Goal: Task Accomplishment & Management: Manage account settings

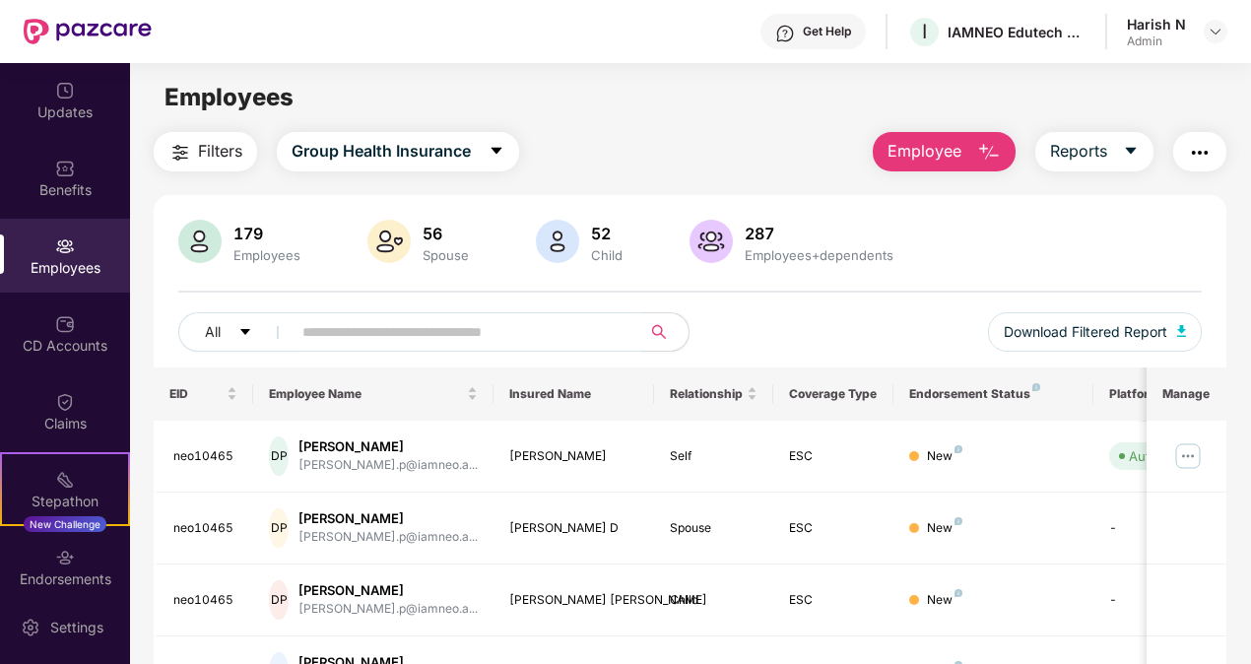
click at [413, 319] on input "text" at bounding box center [458, 332] width 312 height 30
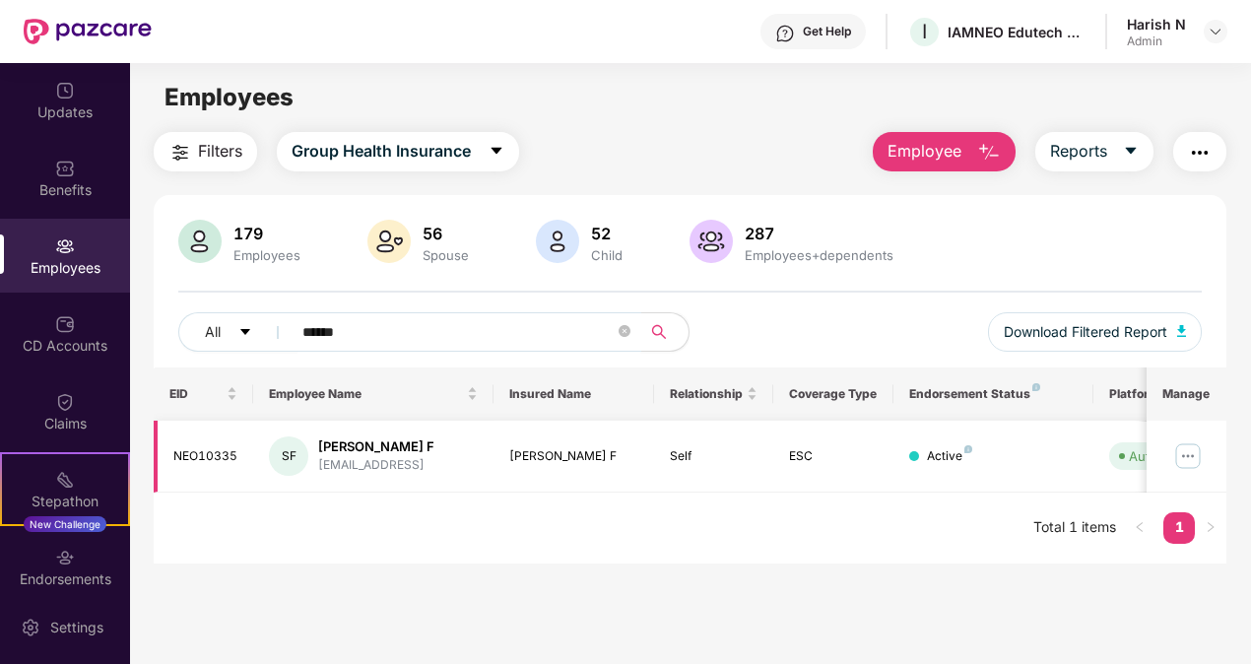
type input "******"
click at [1184, 453] on img at bounding box center [1188, 456] width 32 height 32
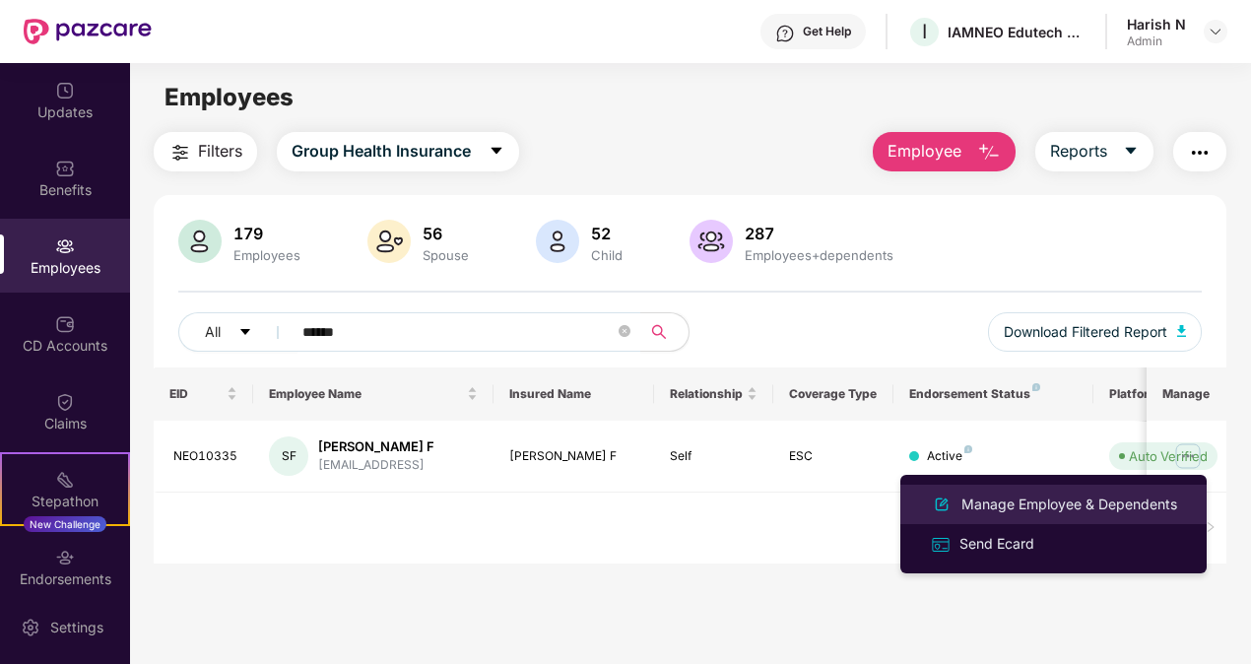
click at [1050, 494] on div "Manage Employee & Dependents" at bounding box center [1069, 504] width 224 height 22
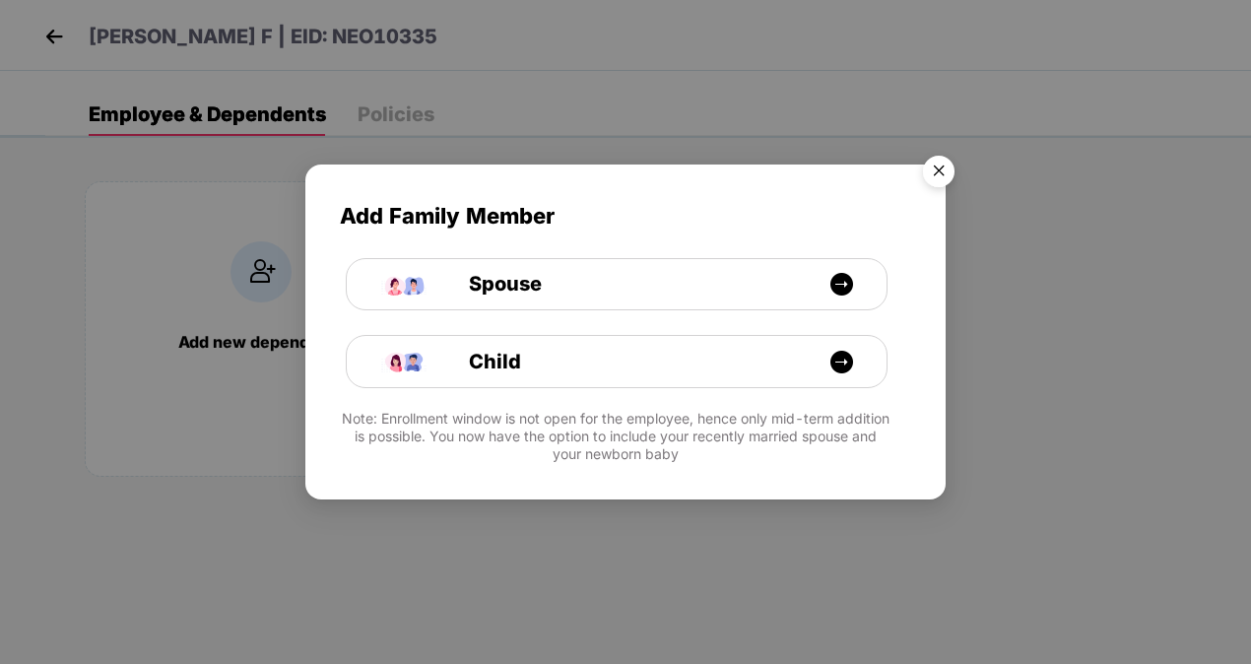
click at [949, 179] on img "Close" at bounding box center [938, 174] width 55 height 55
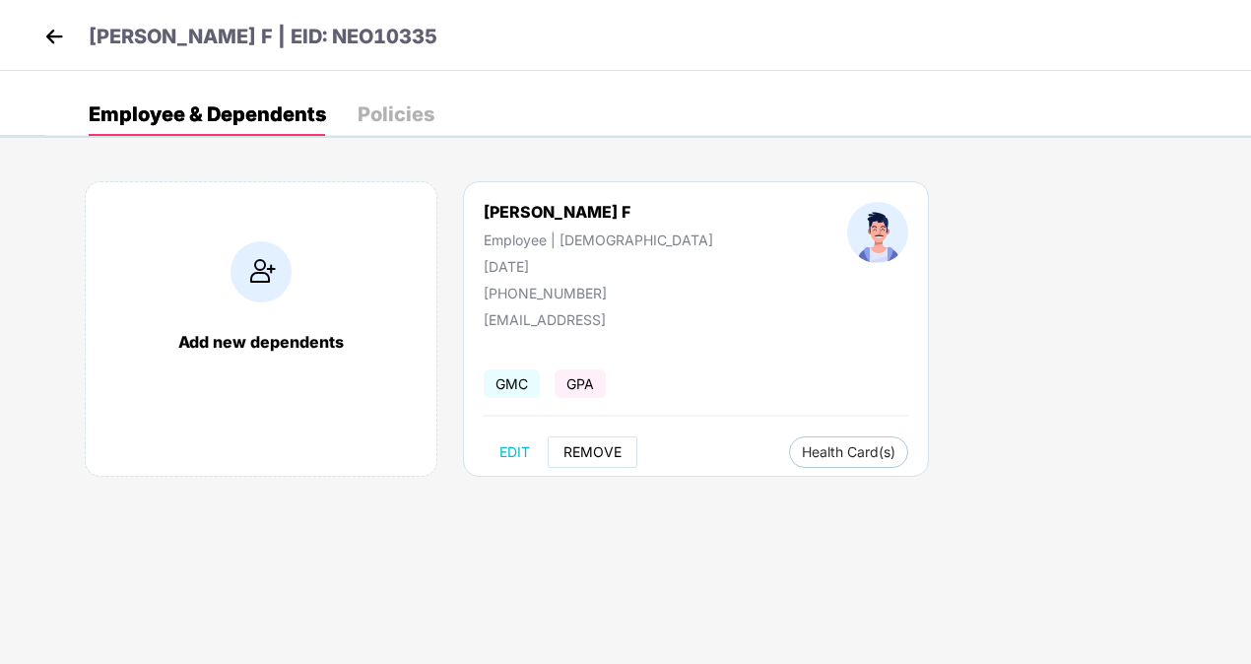
click at [575, 458] on span "REMOVE" at bounding box center [592, 452] width 58 height 16
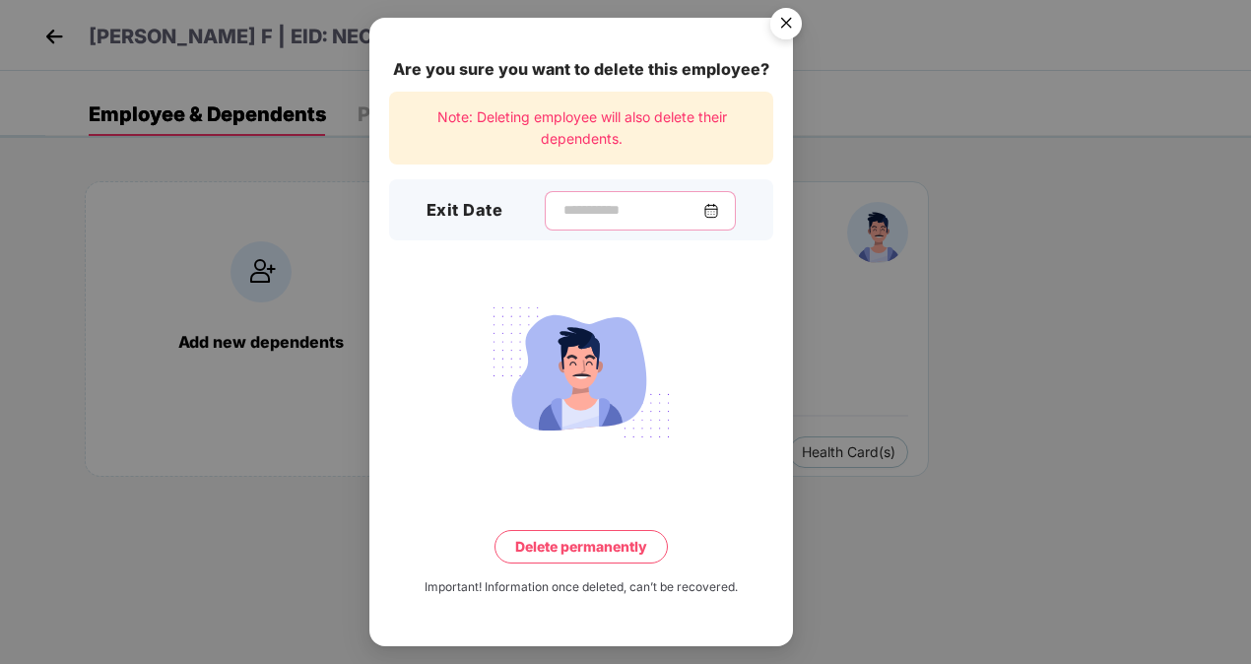
click at [605, 214] on input at bounding box center [632, 210] width 142 height 21
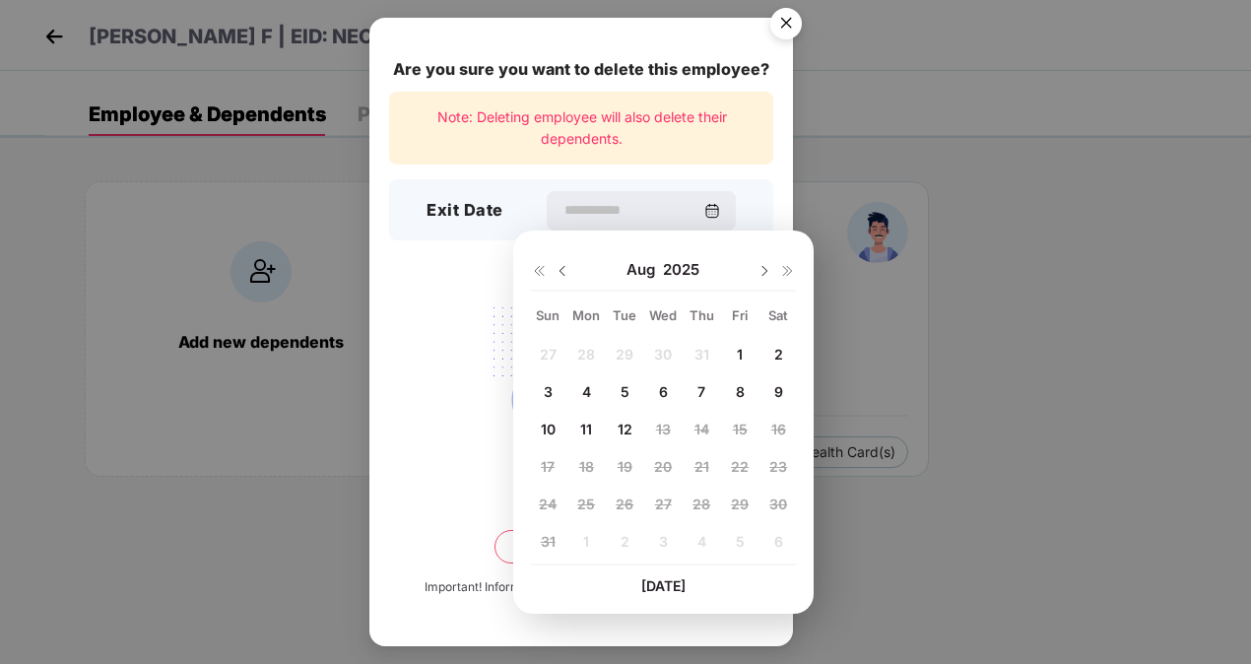
click at [589, 428] on span "11" at bounding box center [586, 428] width 12 height 17
type input "**********"
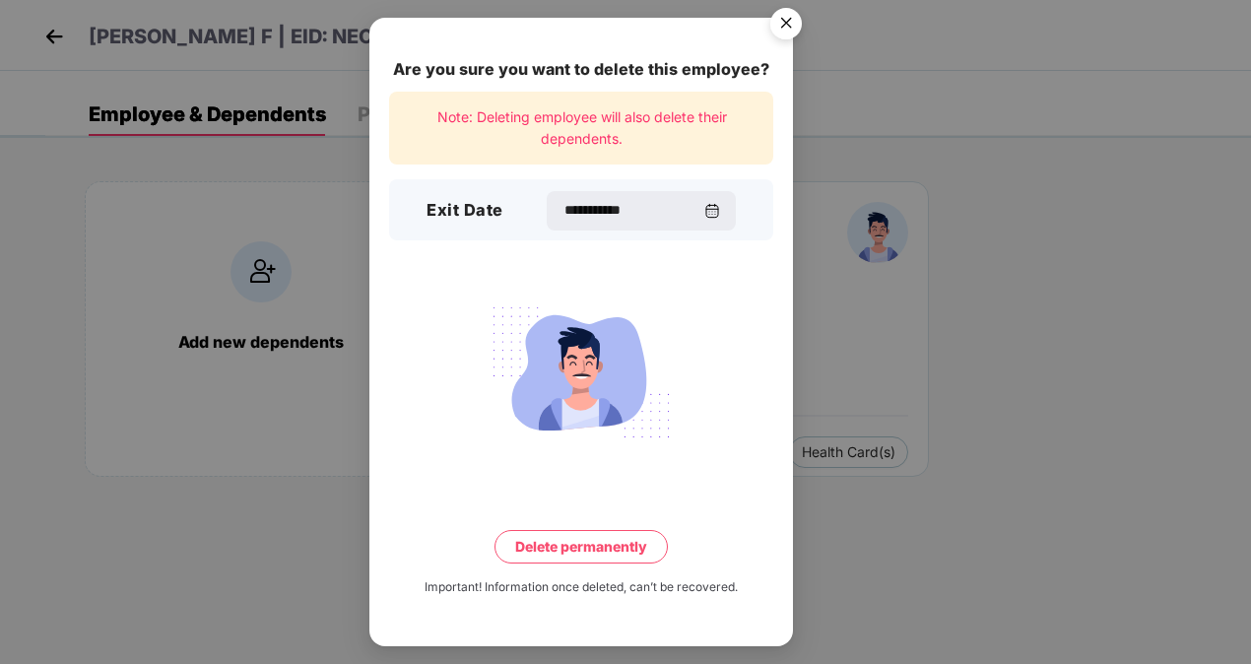
click at [604, 544] on button "Delete permanently" at bounding box center [580, 546] width 173 height 33
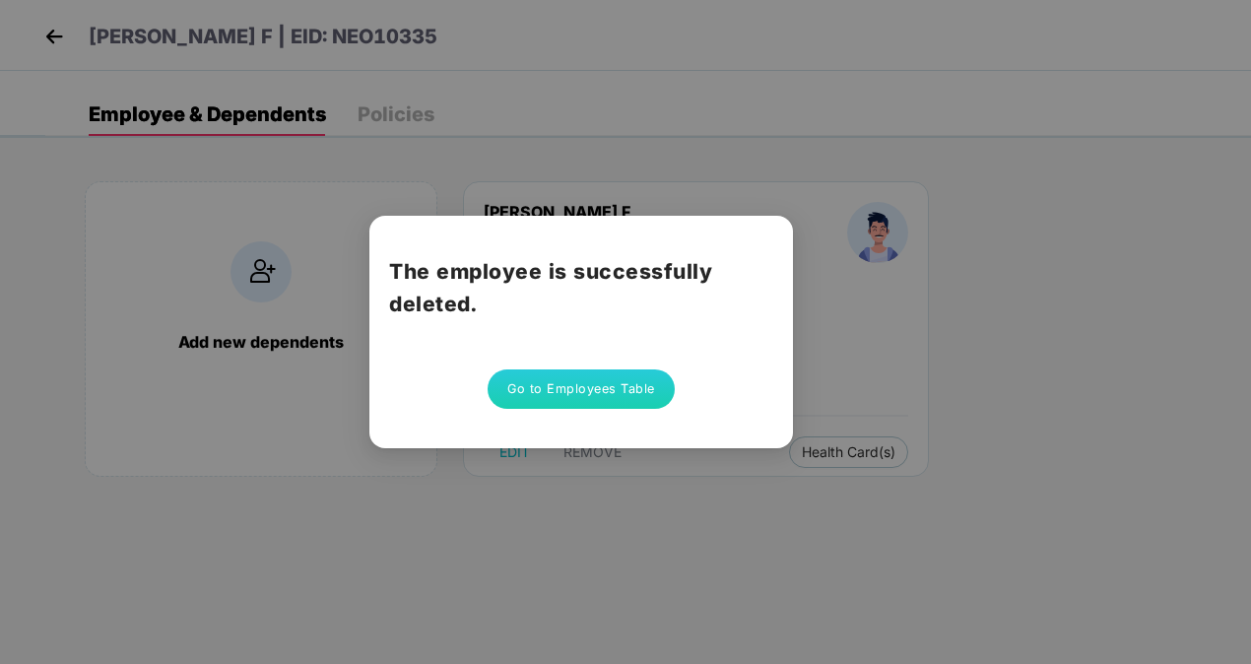
click at [579, 379] on button "Go to Employees Table" at bounding box center [580, 388] width 187 height 39
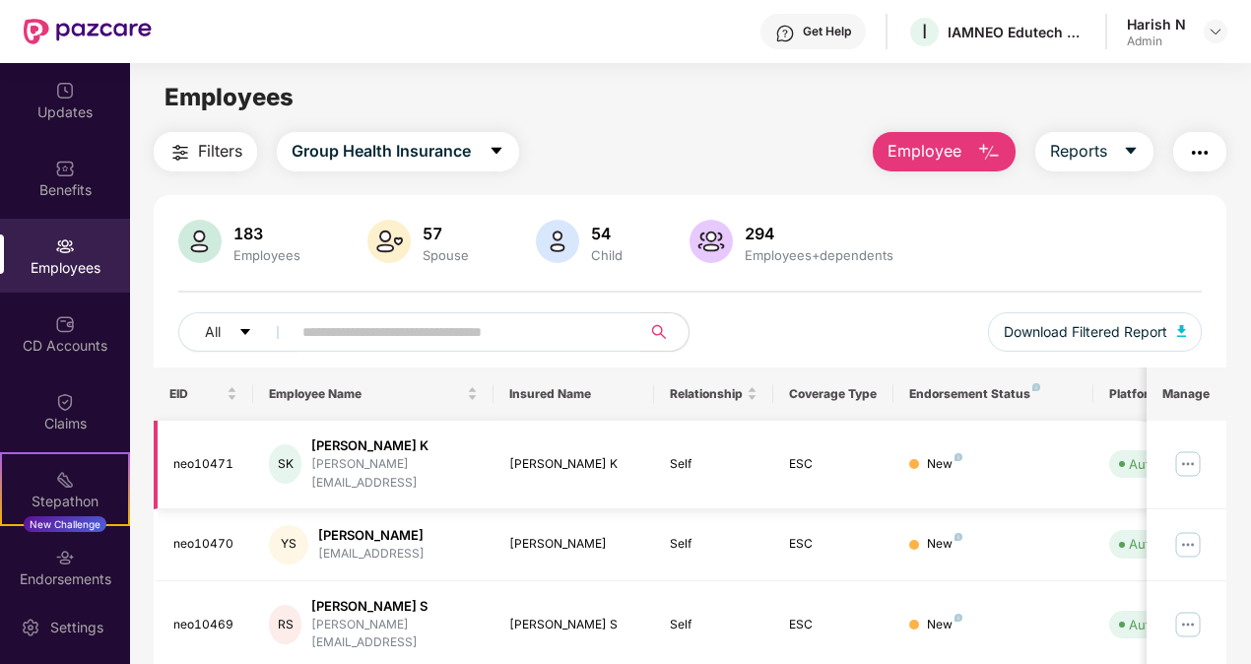
click at [591, 488] on td "[PERSON_NAME] K" at bounding box center [573, 464] width 160 height 89
click at [1150, 256] on div "183 Employees 57 Spouse 54 Child 294 Employees+dependents" at bounding box center [690, 243] width 1024 height 47
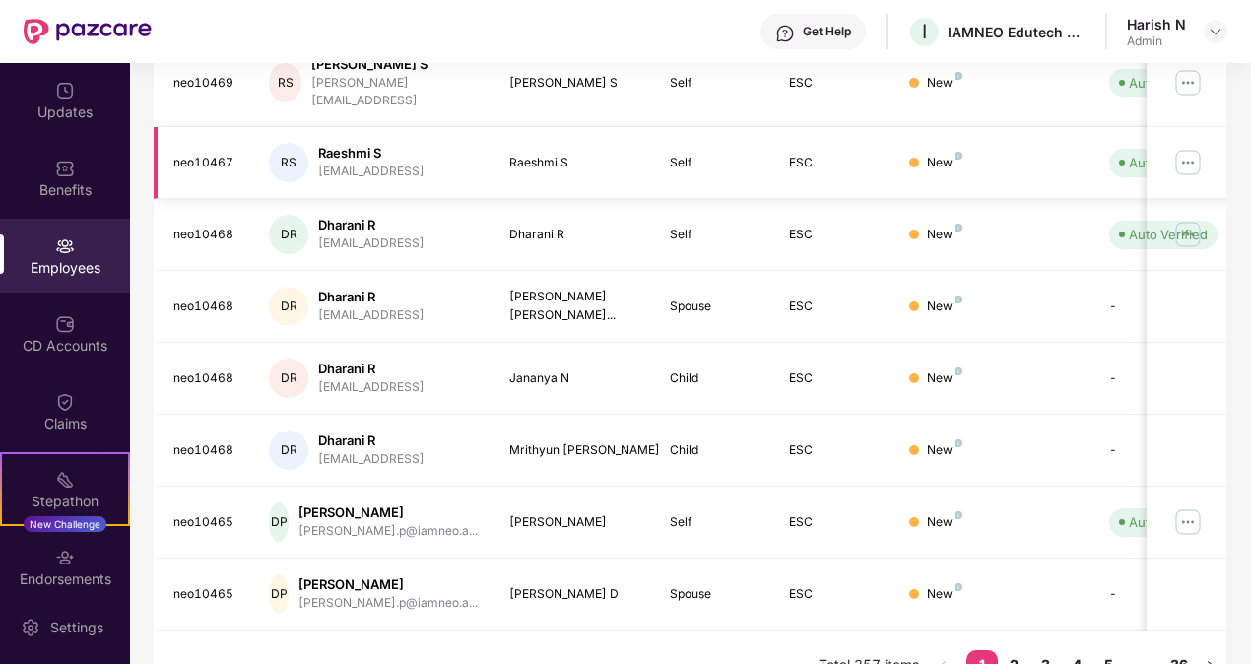
scroll to position [542, 0]
click at [1012, 650] on link "2" at bounding box center [1013, 665] width 32 height 30
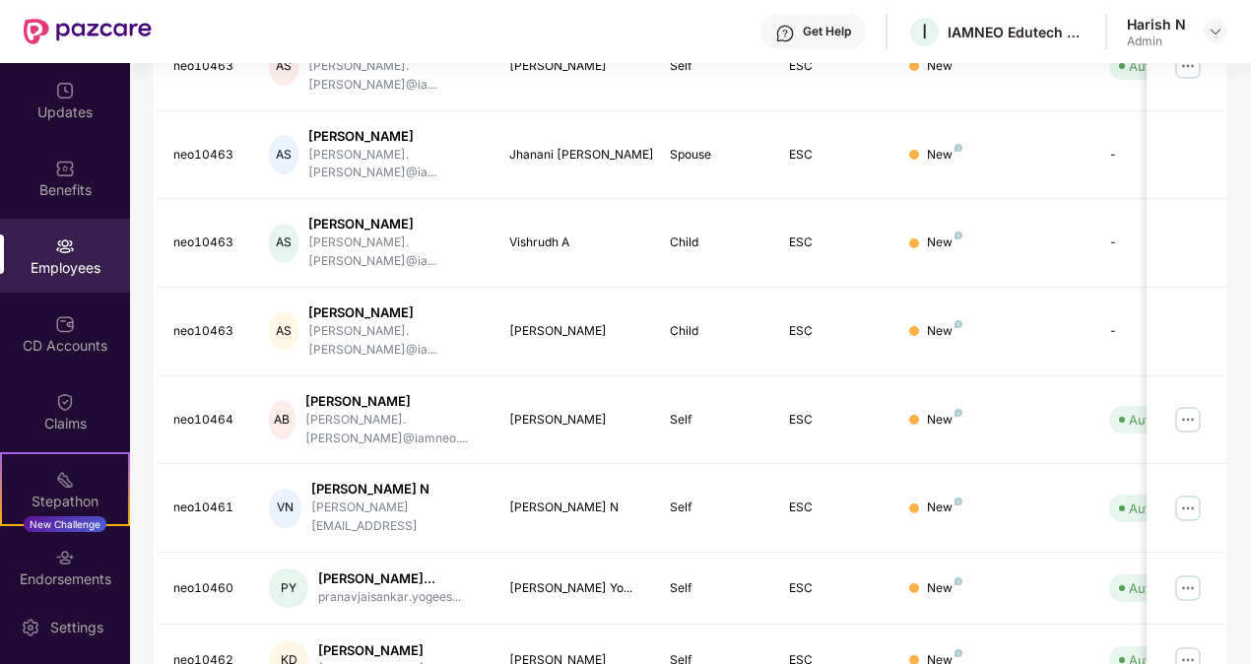
click at [988, 628] on div "EID Employee Name Insured Name Relationship Coverage Type Endorsement Status Pl…" at bounding box center [690, 296] width 1073 height 941
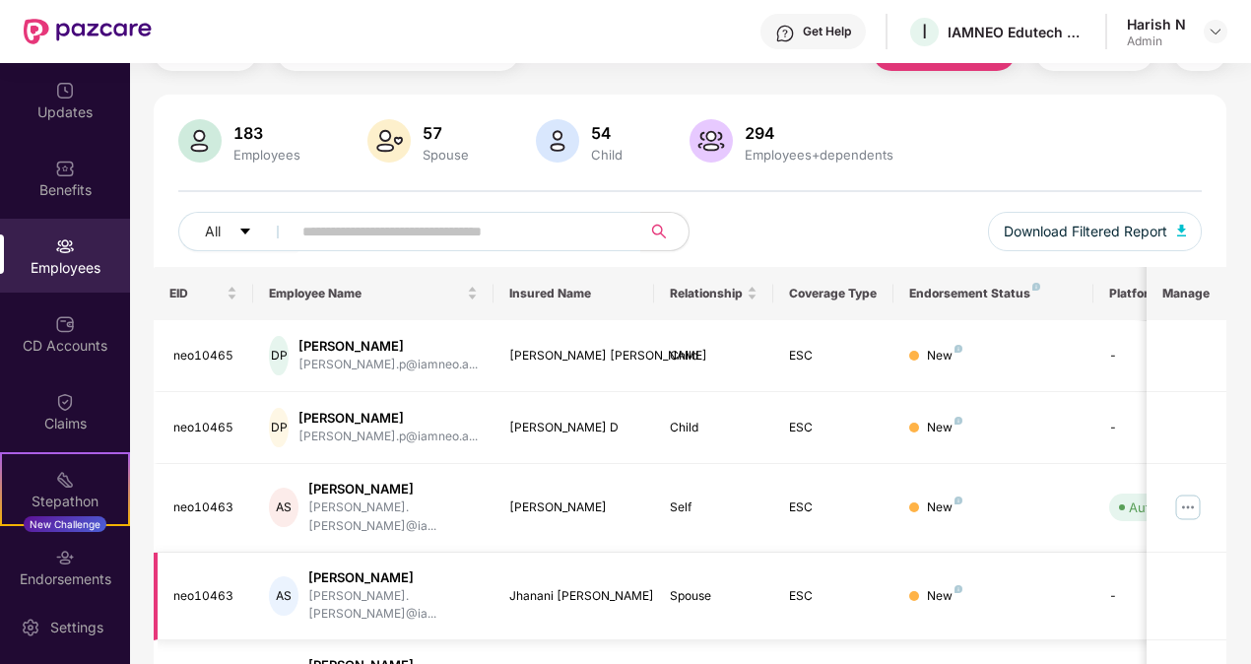
scroll to position [0, 0]
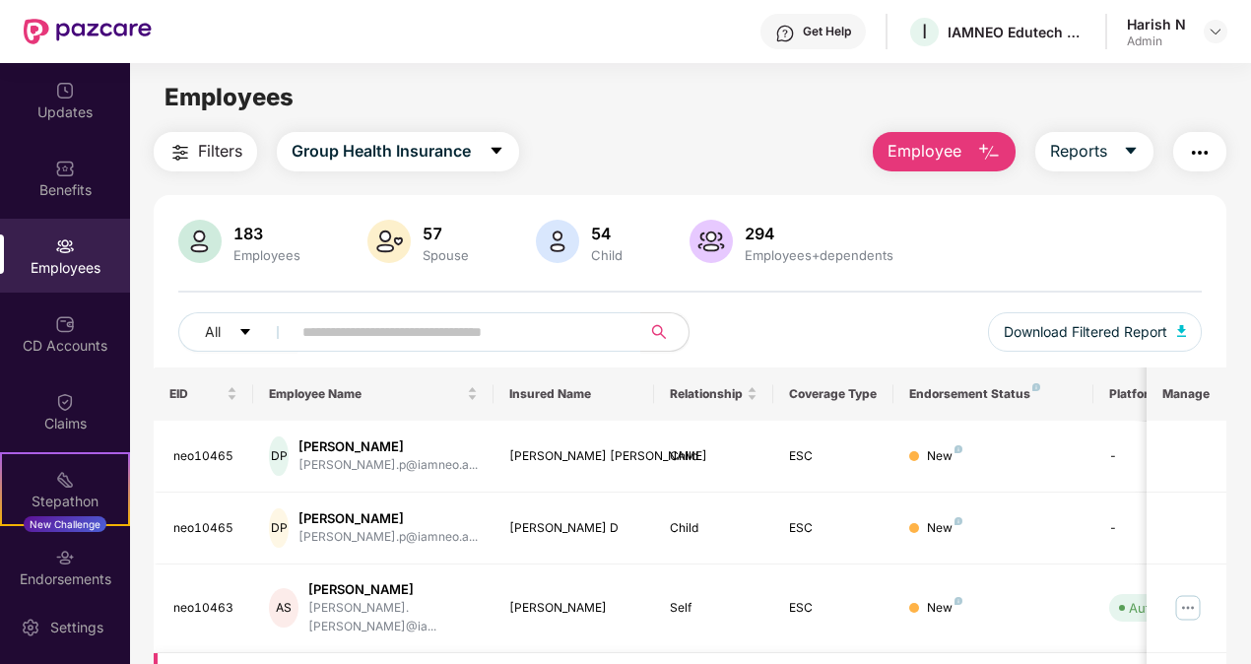
click at [979, 142] on img "button" at bounding box center [989, 153] width 24 height 24
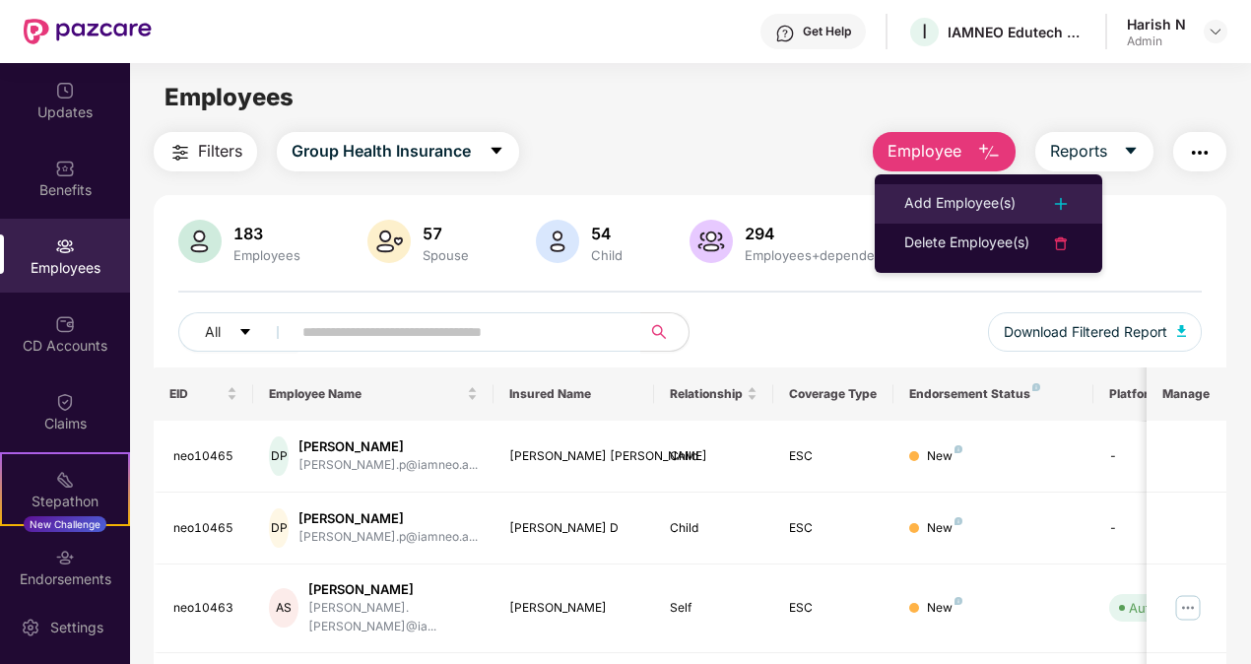
click at [984, 196] on div "Add Employee(s)" at bounding box center [959, 204] width 111 height 24
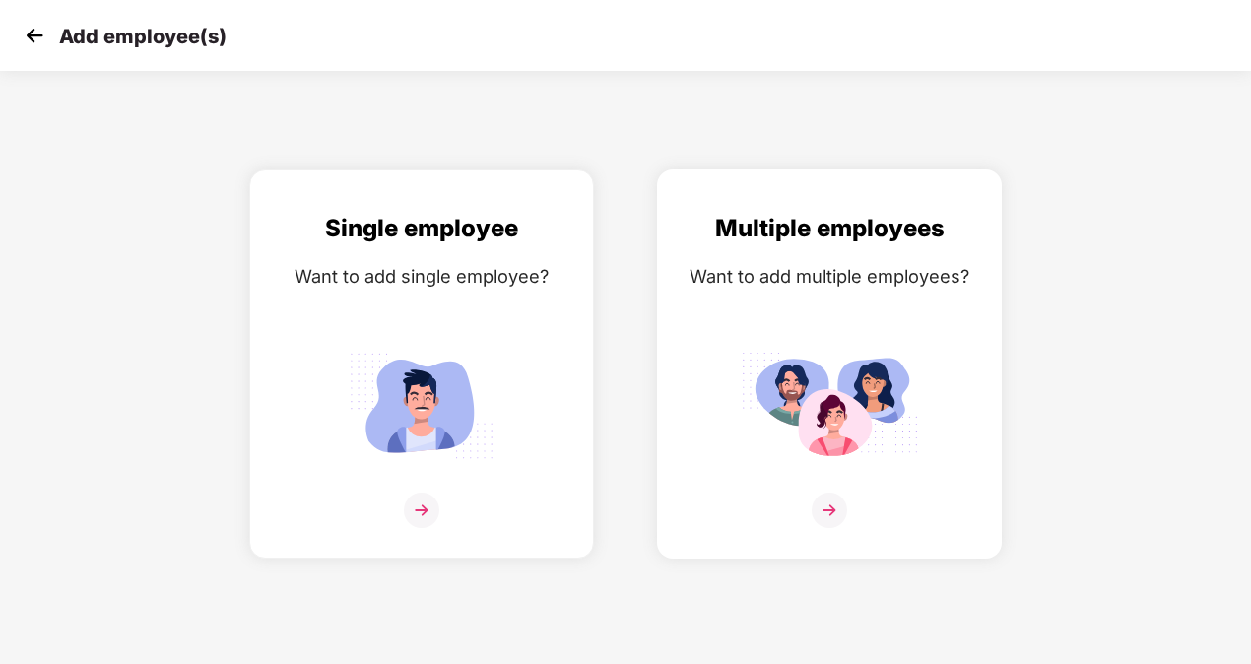
click at [823, 509] on img at bounding box center [828, 509] width 35 height 35
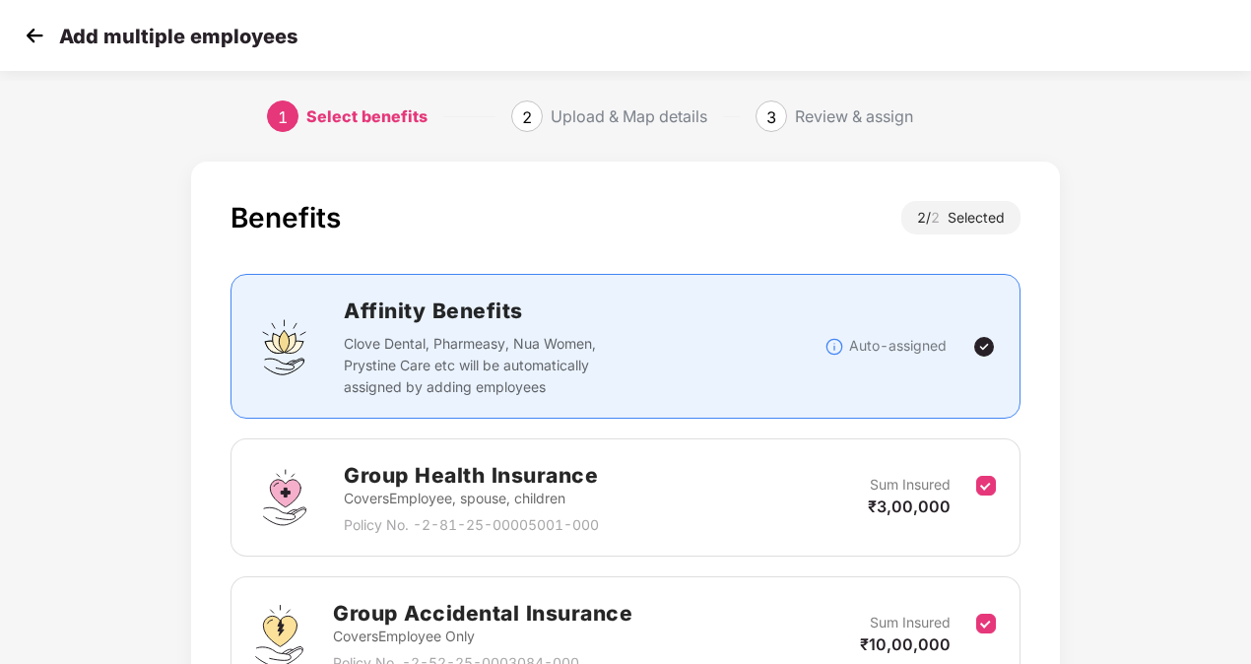
click at [823, 171] on div "Benefits 2 / 2 Selected Affinity Benefits Clove Dental, Pharmeasy, Nua Women, P…" at bounding box center [625, 488] width 868 height 655
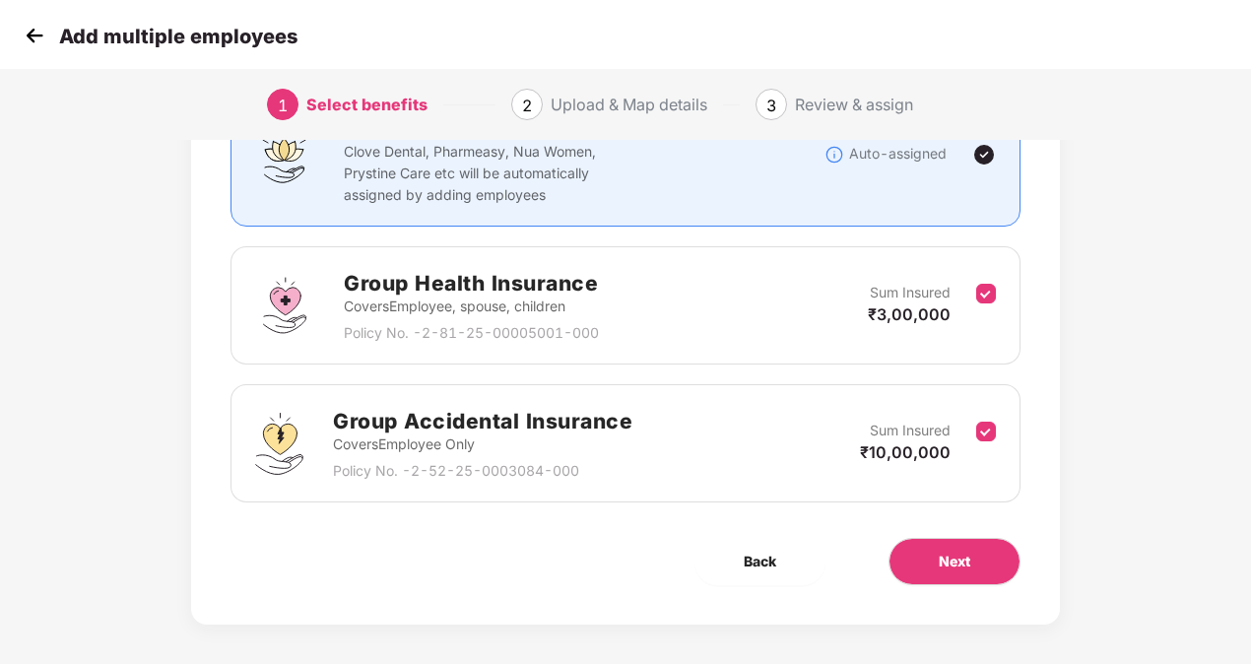
scroll to position [200, 0]
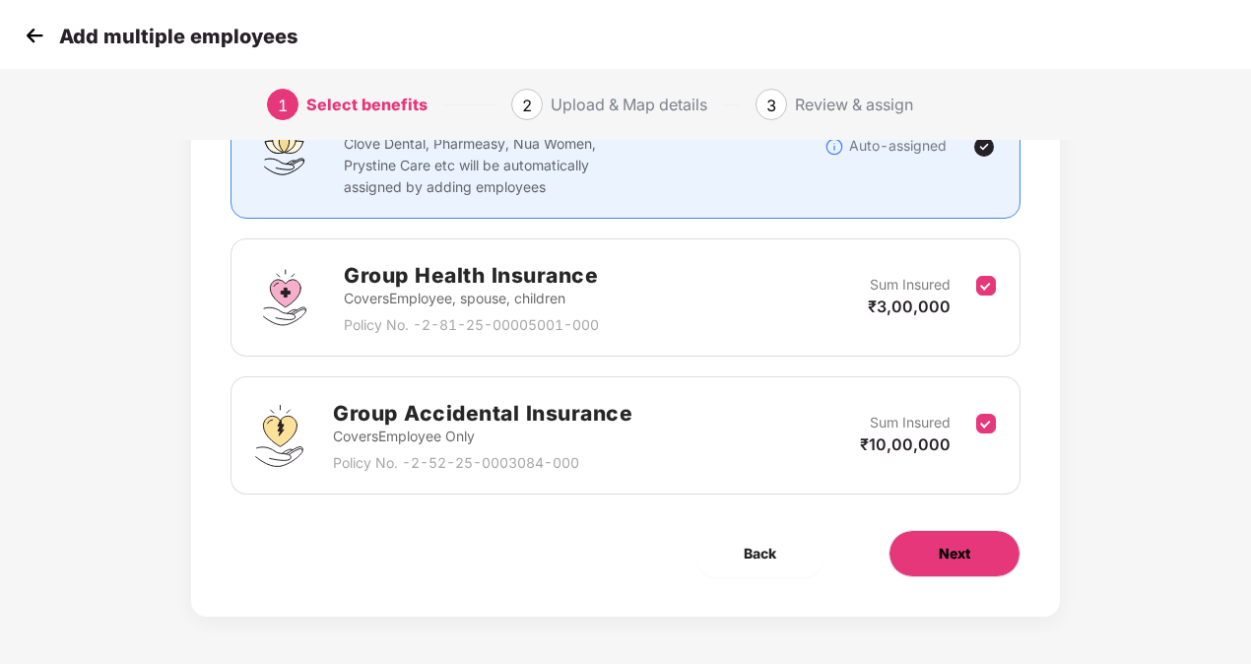
click at [970, 547] on button "Next" at bounding box center [954, 553] width 132 height 47
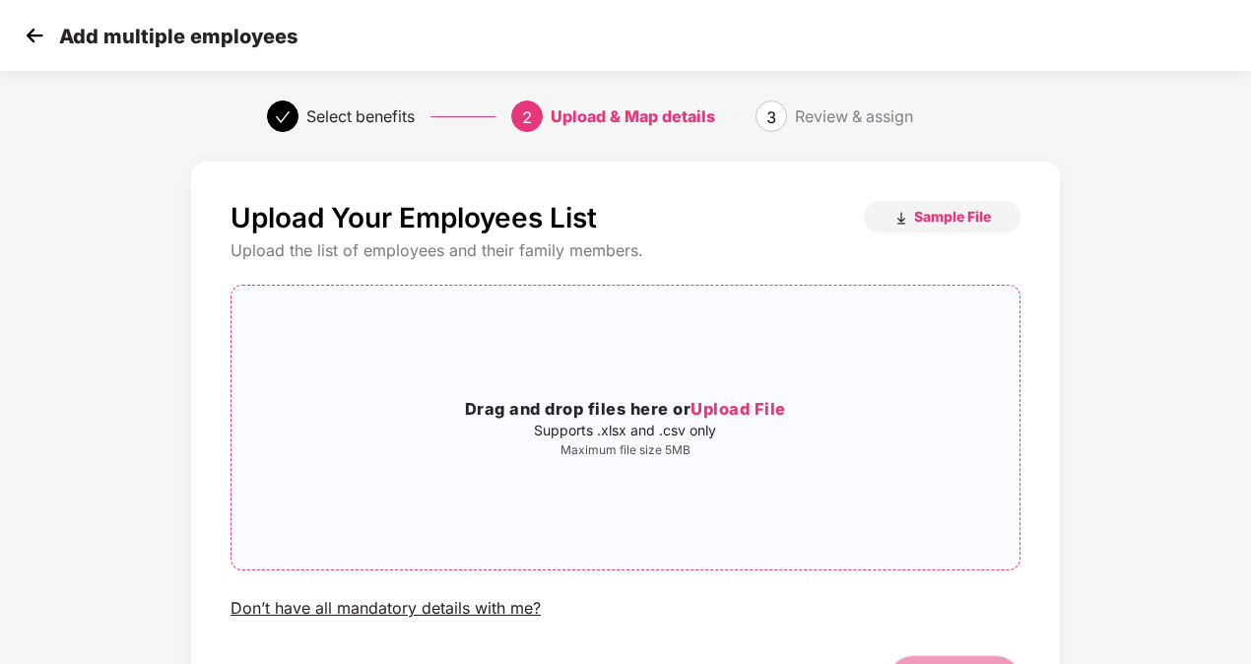
click at [719, 416] on span "Upload File" at bounding box center [738, 409] width 96 height 20
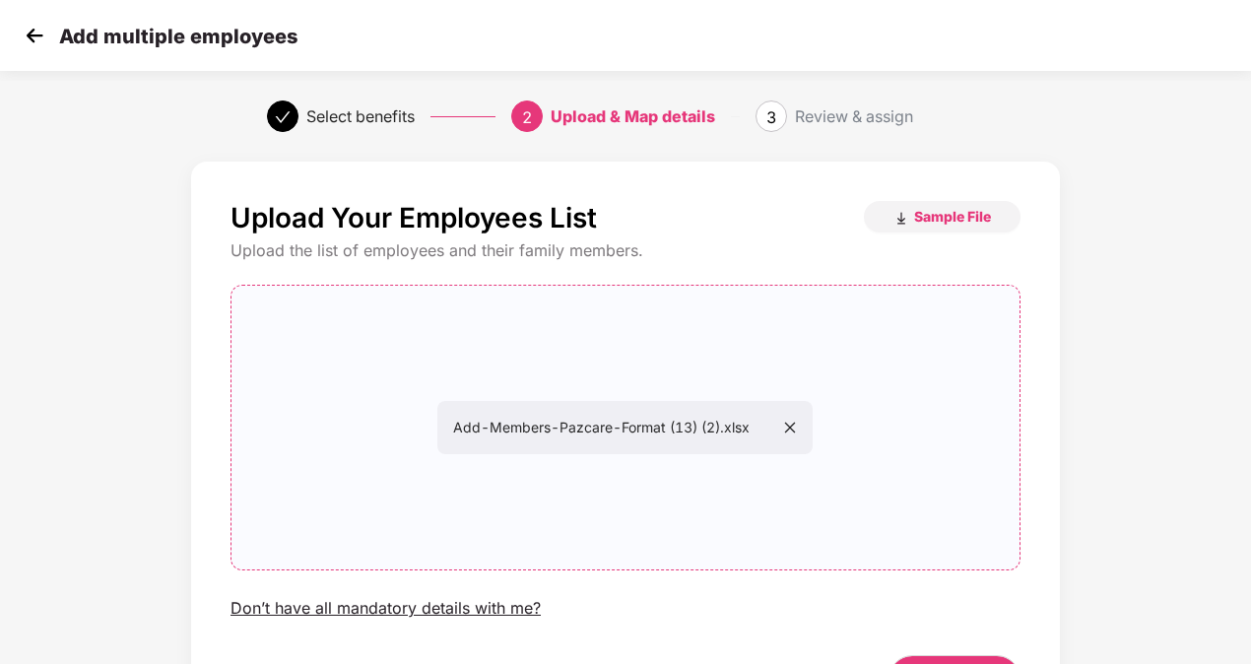
click at [946, 255] on div "Upload the list of employees and their family members." at bounding box center [625, 250] width 790 height 21
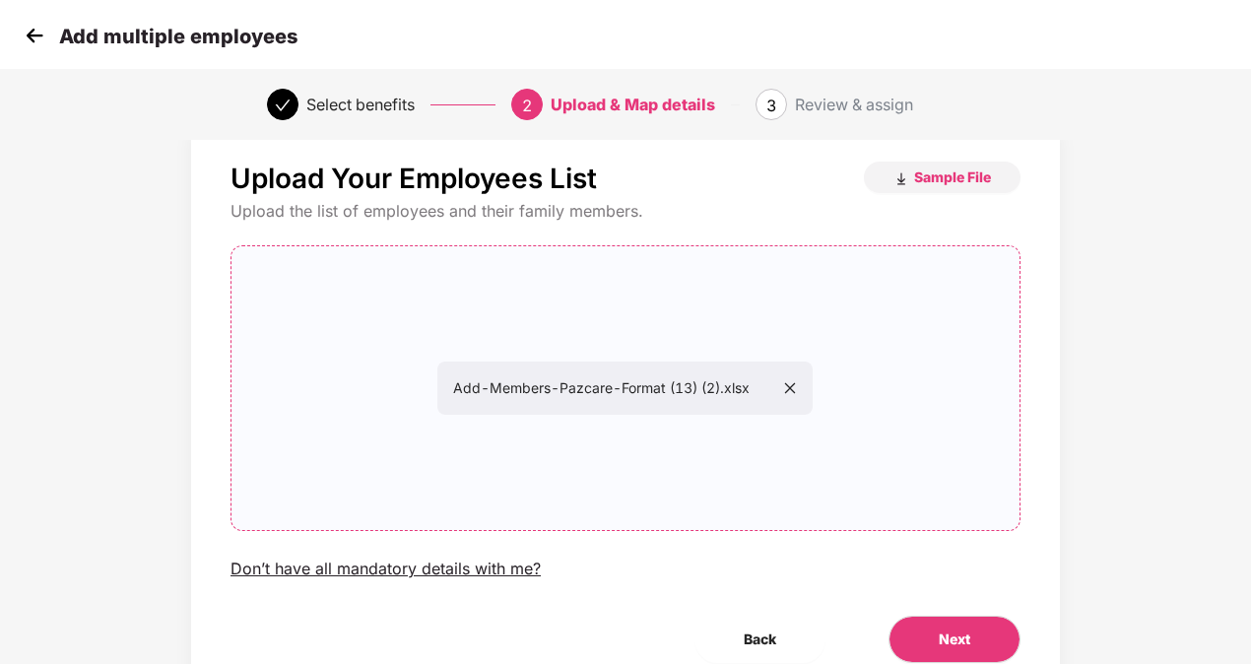
scroll to position [79, 0]
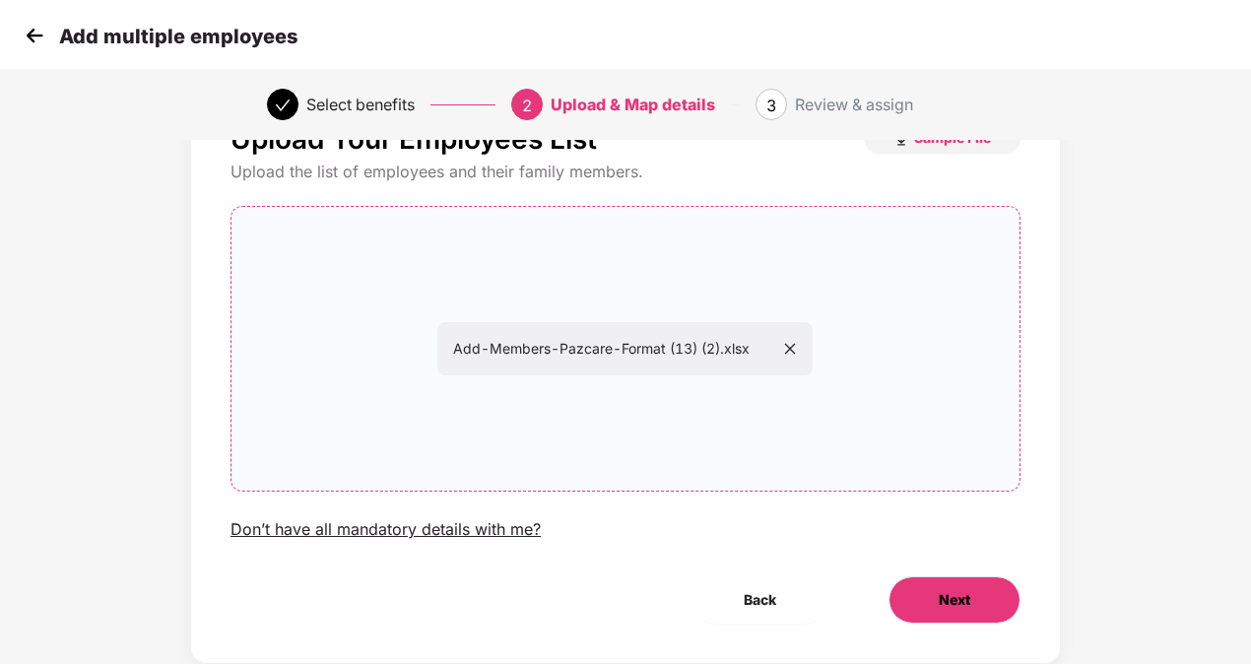
click at [994, 609] on button "Next" at bounding box center [954, 599] width 132 height 47
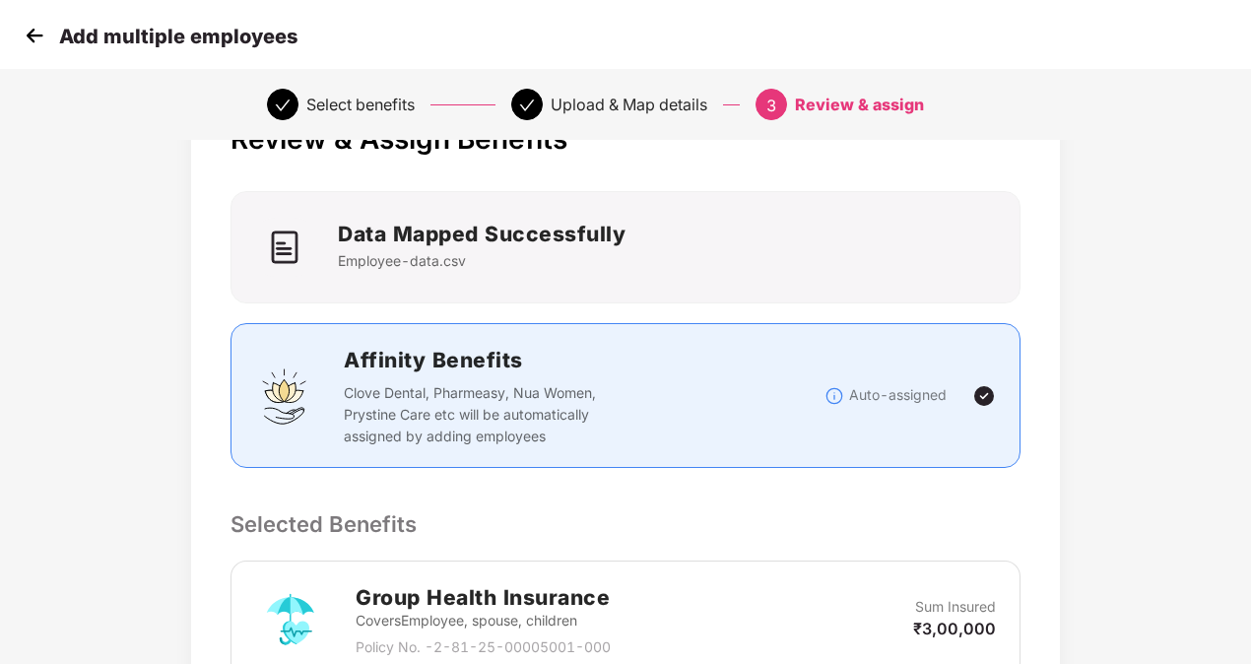
scroll to position [0, 0]
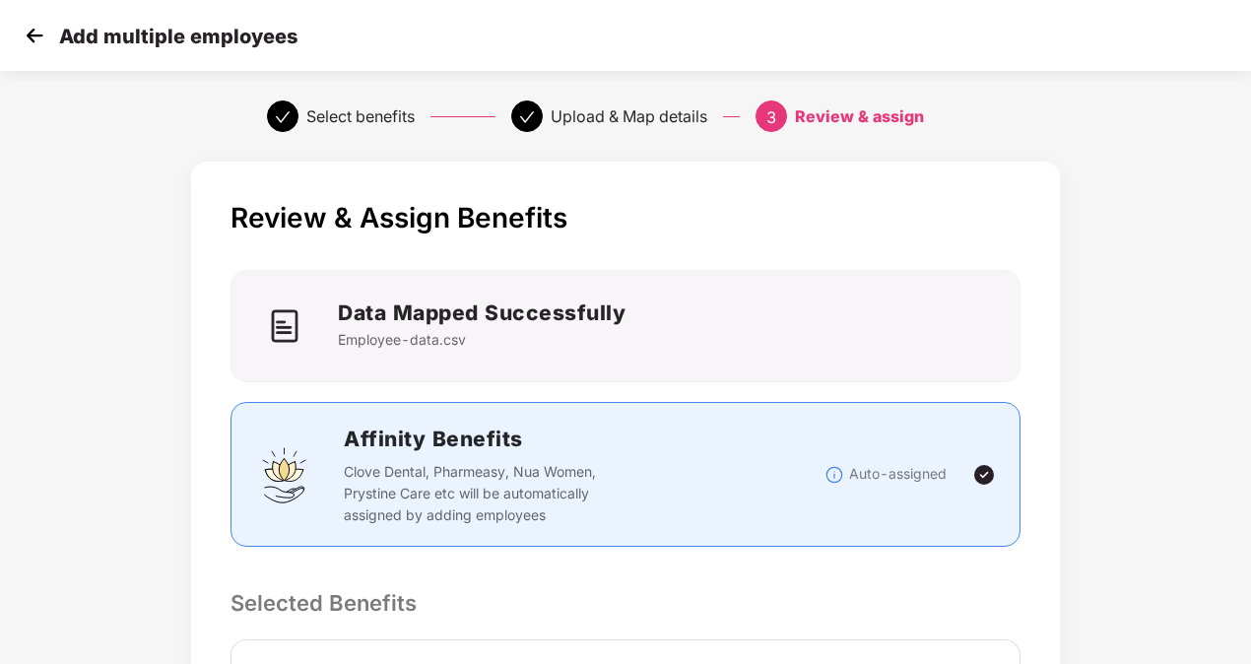
click at [896, 318] on div "Data Mapped Successfully Employee-data.csv" at bounding box center [625, 325] width 764 height 59
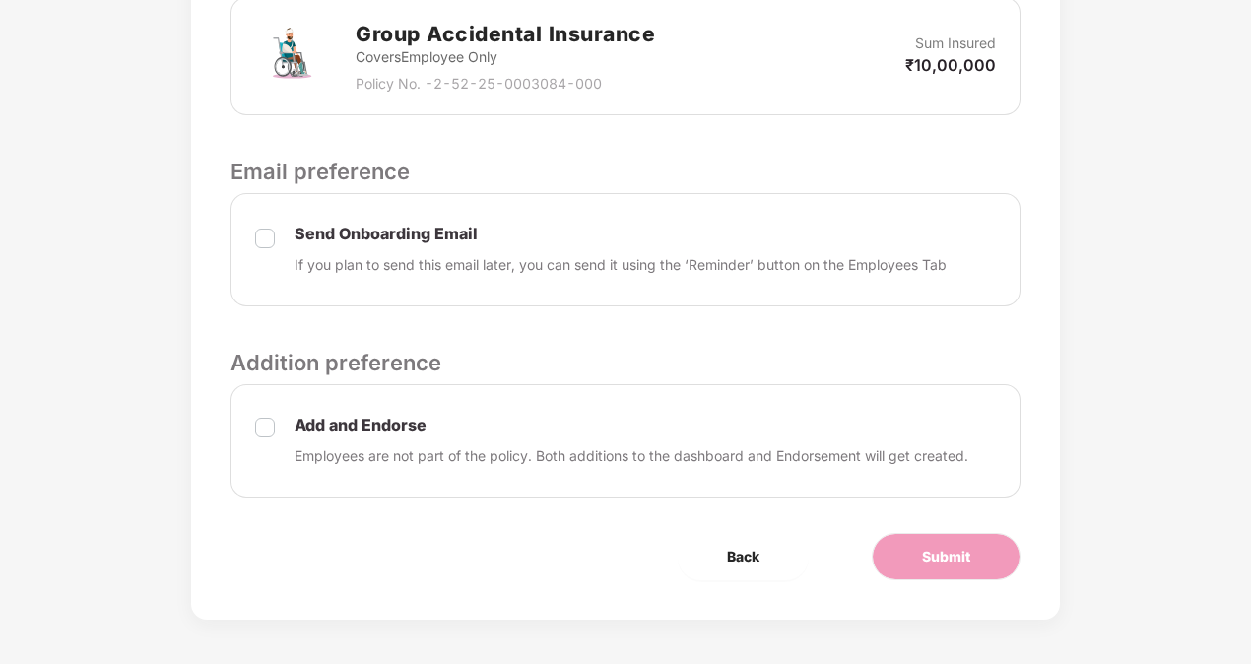
scroll to position [781, 0]
click at [925, 559] on span "Submit" at bounding box center [946, 556] width 48 height 22
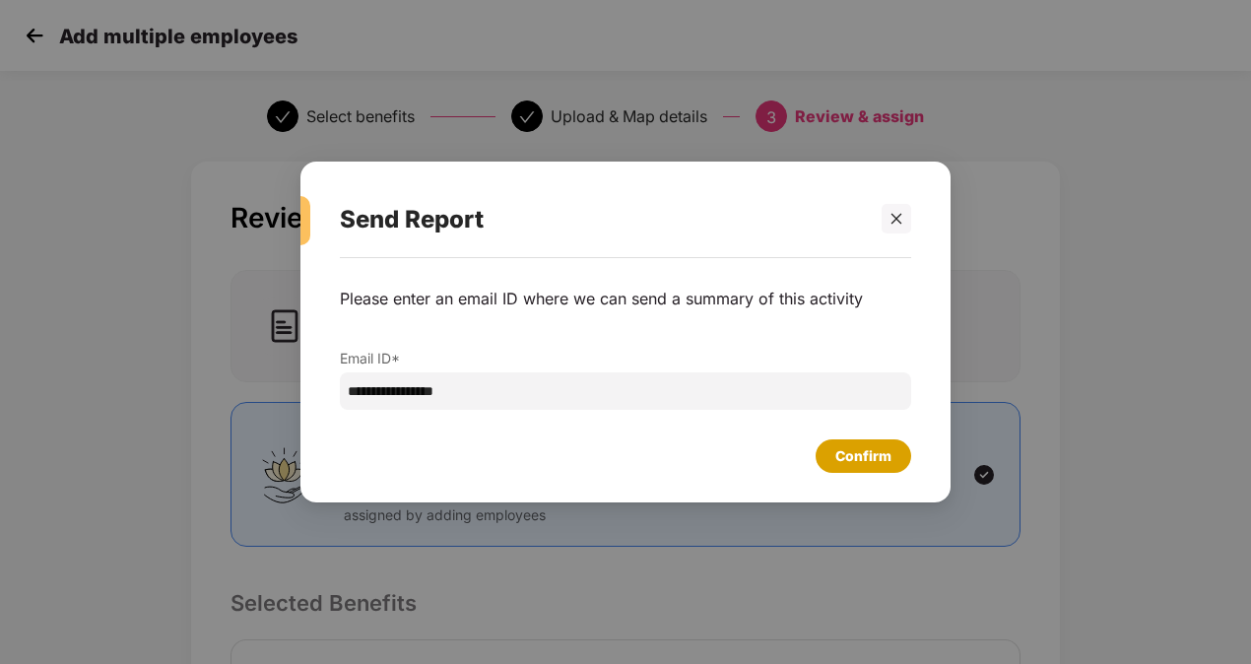
click at [875, 466] on div "Confirm" at bounding box center [863, 456] width 56 height 22
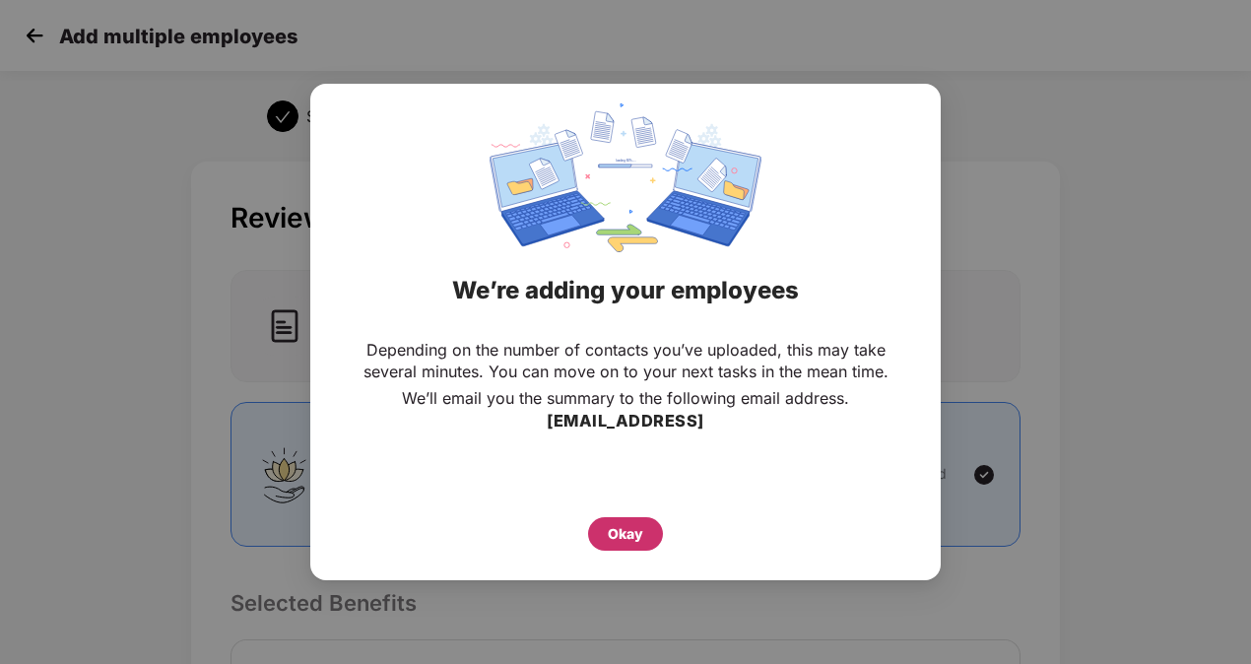
click at [614, 532] on div "Okay" at bounding box center [625, 534] width 35 height 22
